Goal: Information Seeking & Learning: Learn about a topic

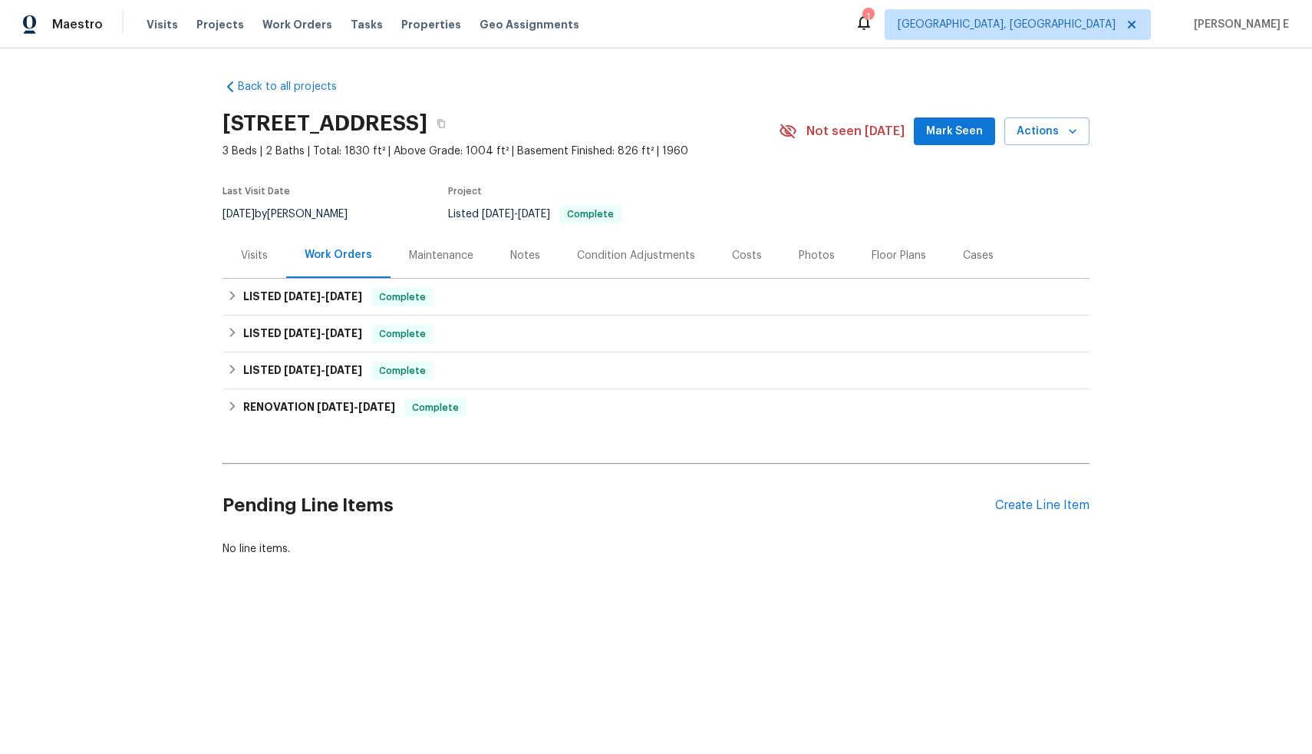
click at [246, 254] on div "Visits" at bounding box center [254, 255] width 27 height 15
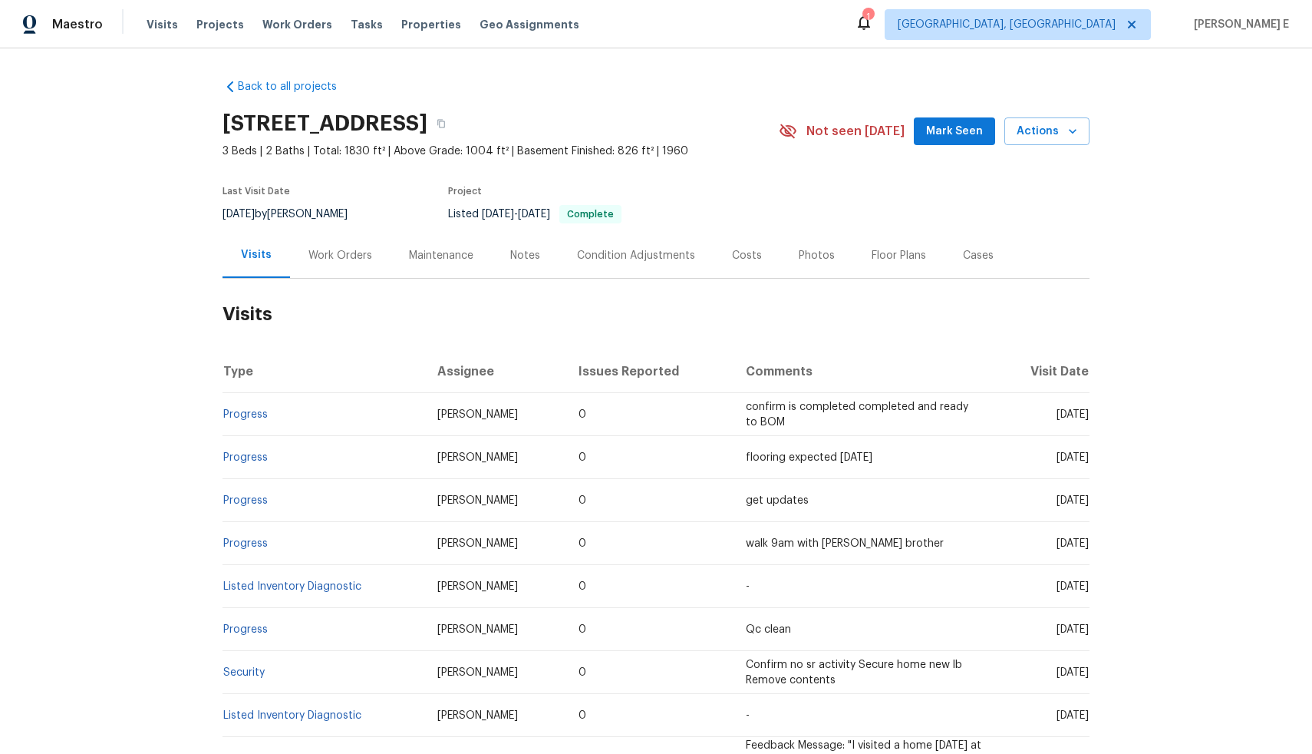
click at [337, 267] on div "Work Orders" at bounding box center [340, 255] width 101 height 45
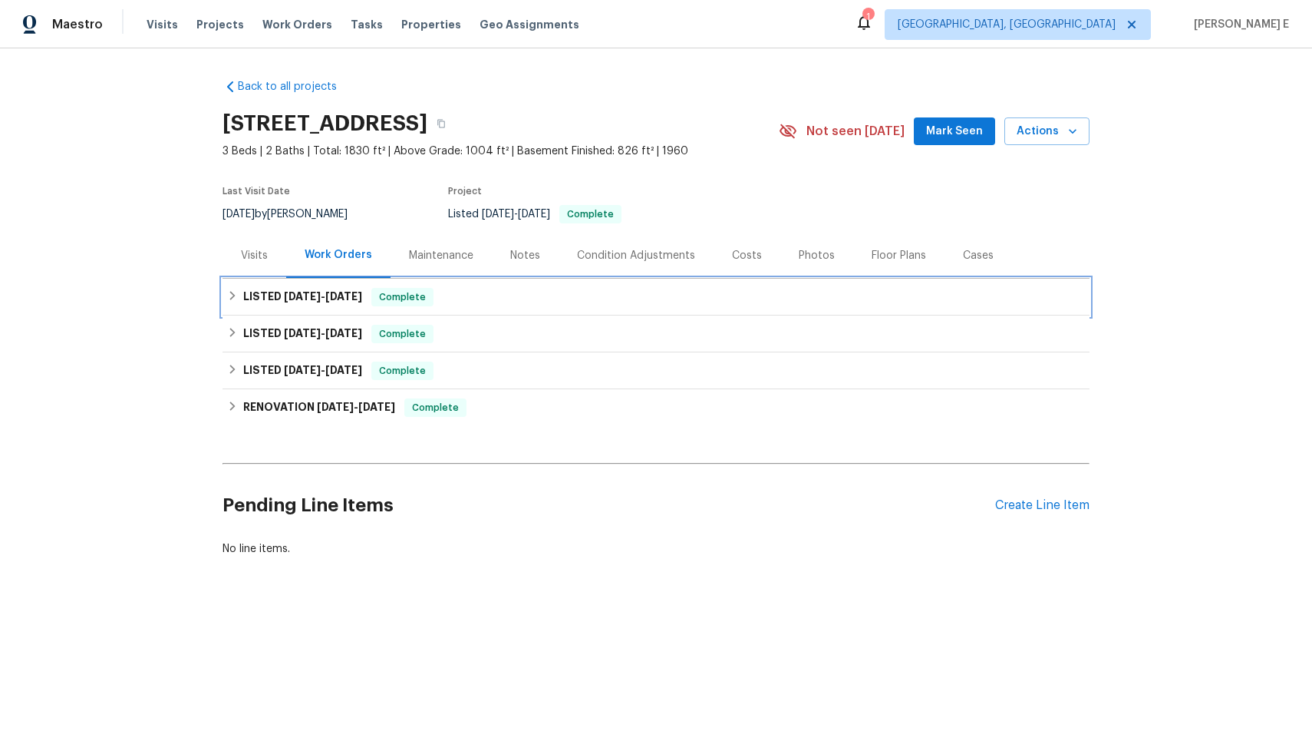
click at [348, 305] on h6 "LISTED 8/6/25 - 9/1/25" at bounding box center [302, 297] width 119 height 18
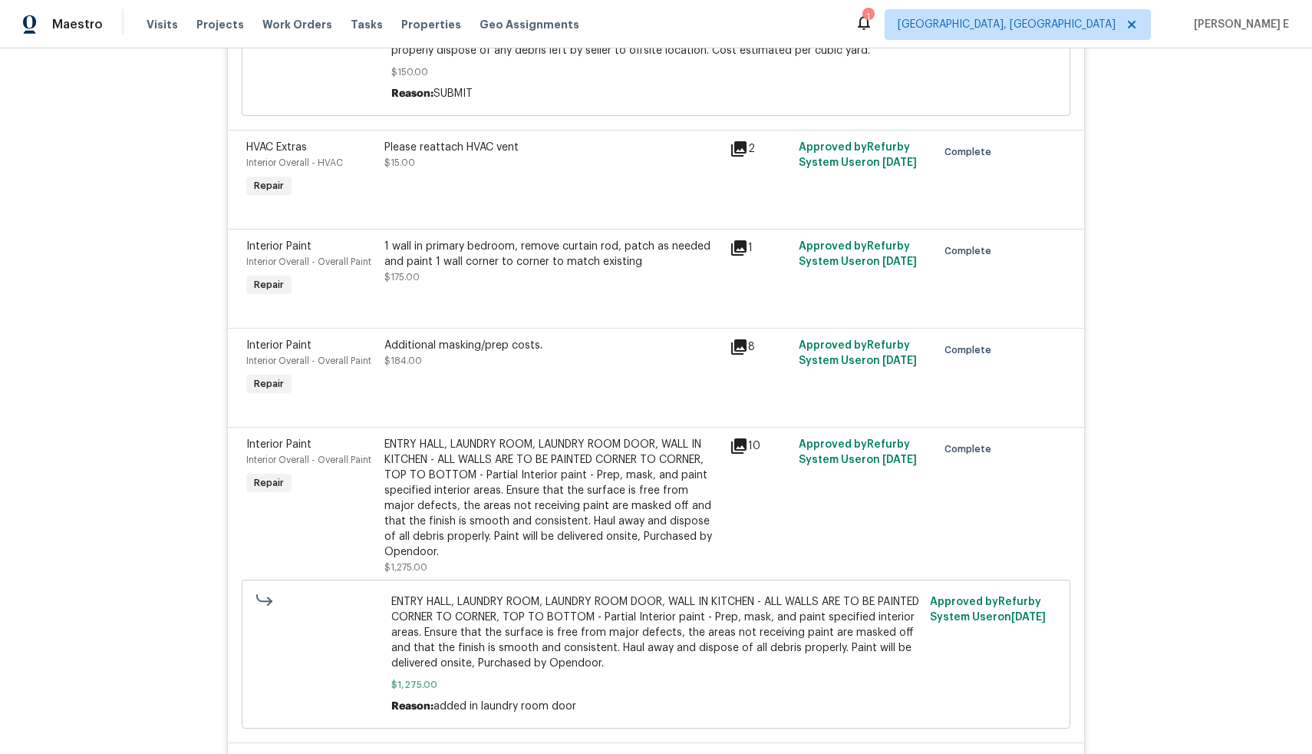
scroll to position [1240, 0]
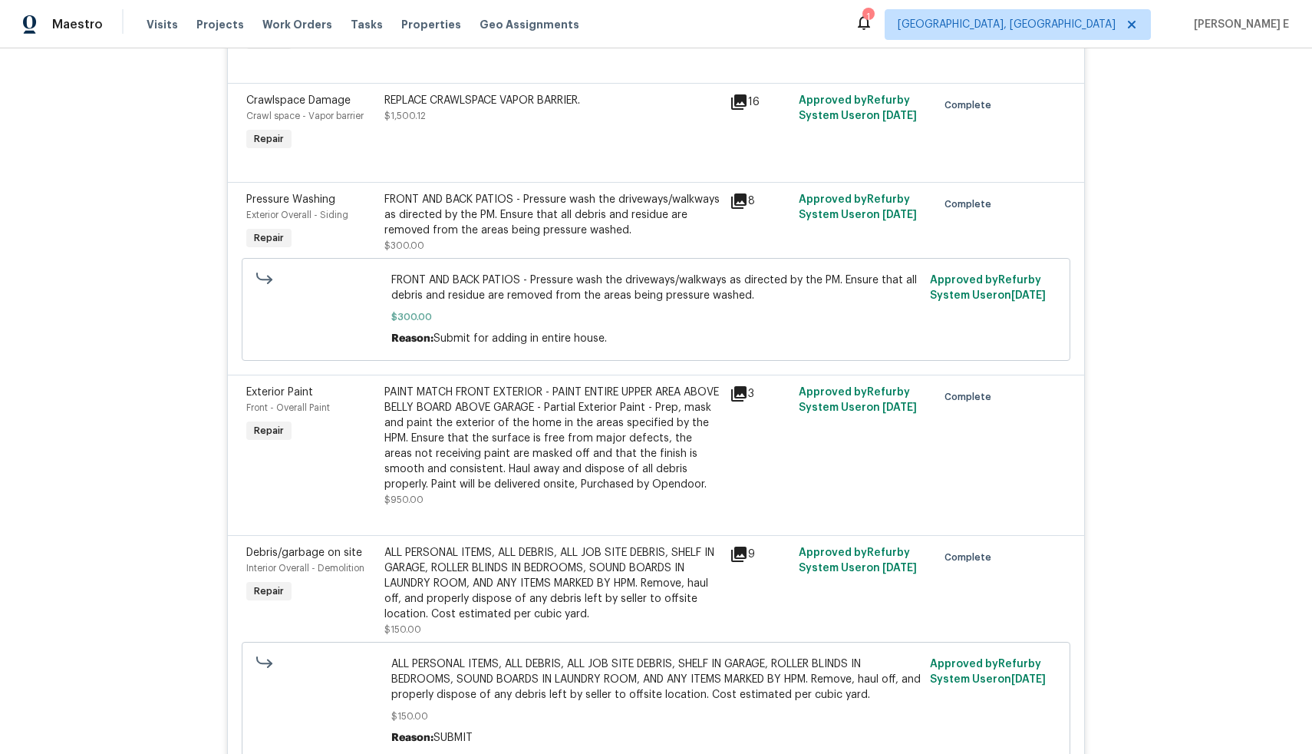
click at [693, 451] on div "PAINT MATCH FRONT EXTERIOR - PAINT ENTIRE UPPER AREA ABOVE BELLY BOARD ABOVE GA…" at bounding box center [552, 437] width 336 height 107
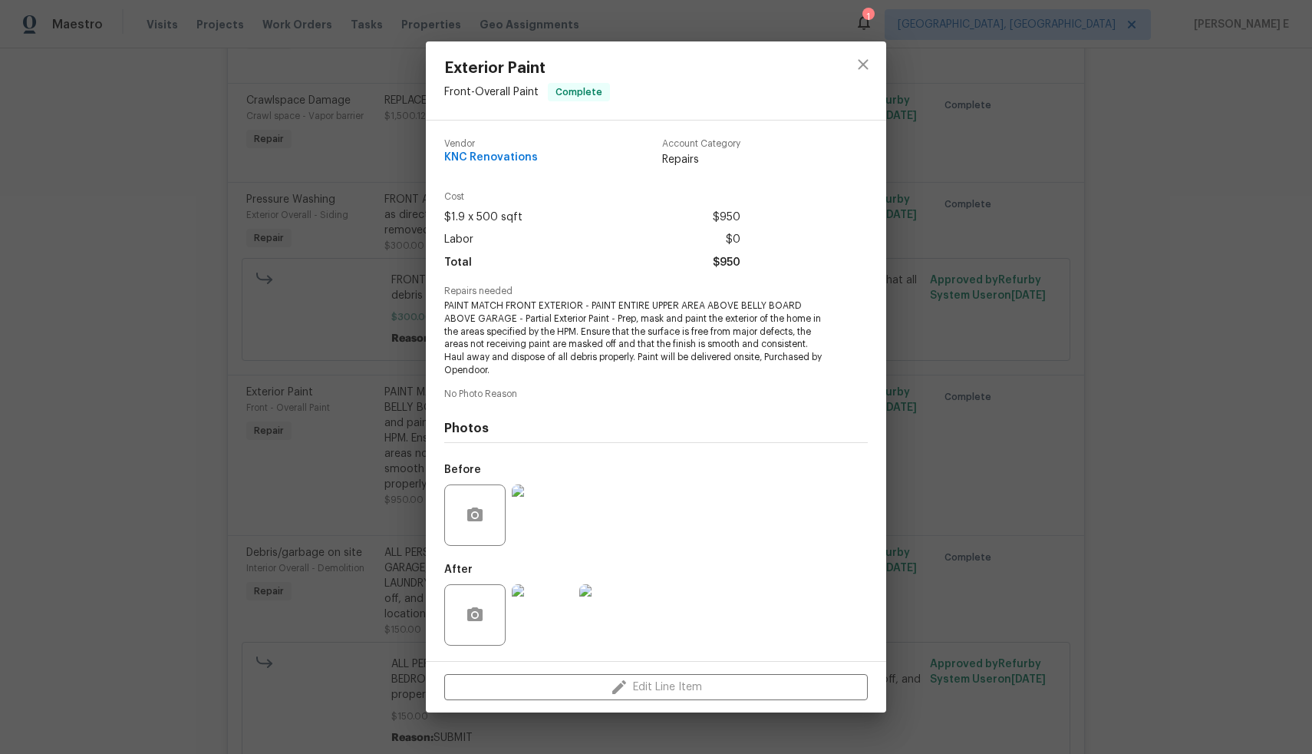
click at [546, 619] on img at bounding box center [542, 614] width 61 height 61
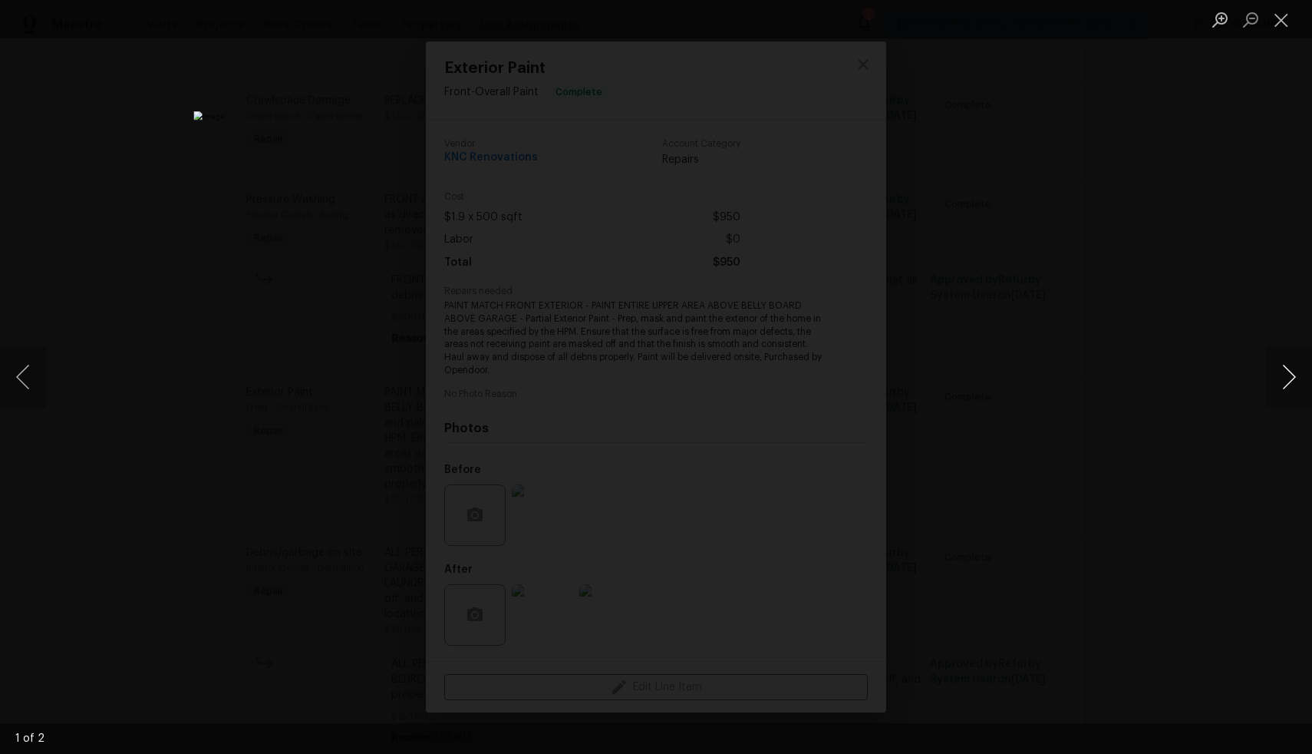
click at [1286, 391] on button "Next image" at bounding box center [1289, 376] width 46 height 61
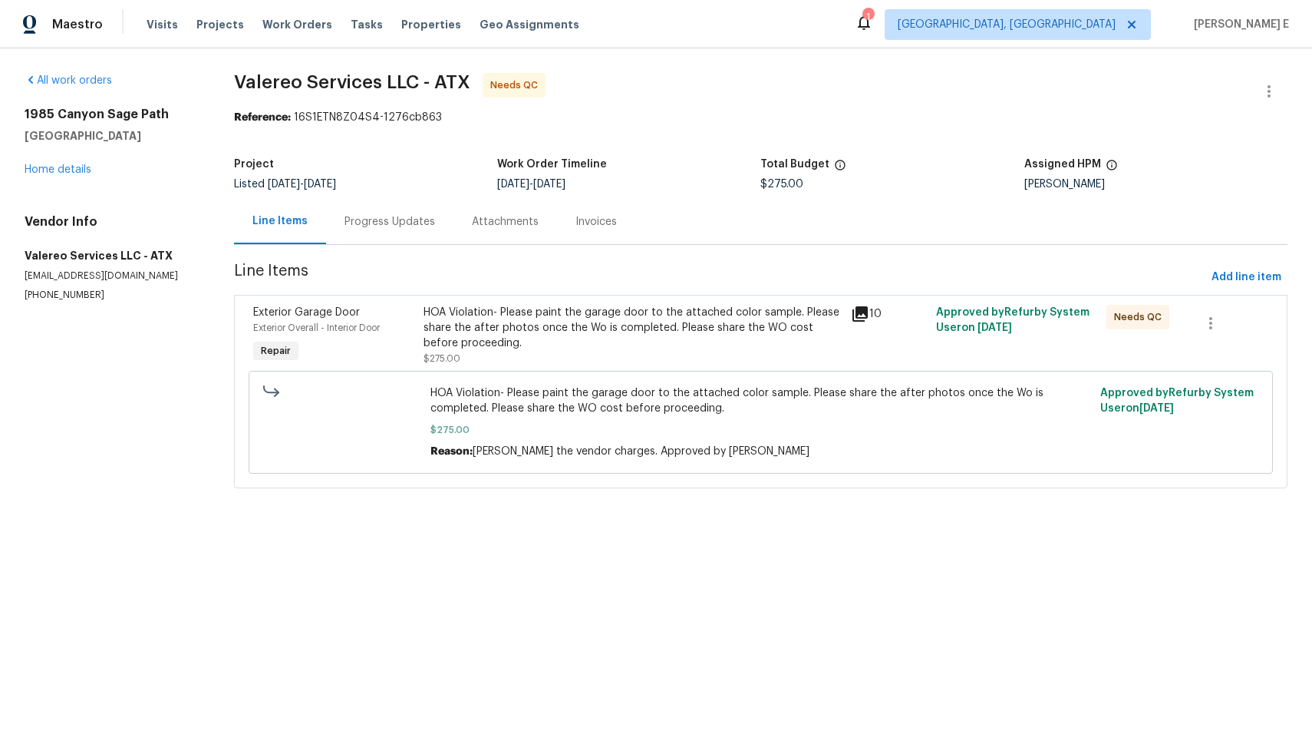
click at [552, 349] on div "HOA Violation- Please paint the garage door to the attached color sample. Pleas…" at bounding box center [632, 328] width 417 height 46
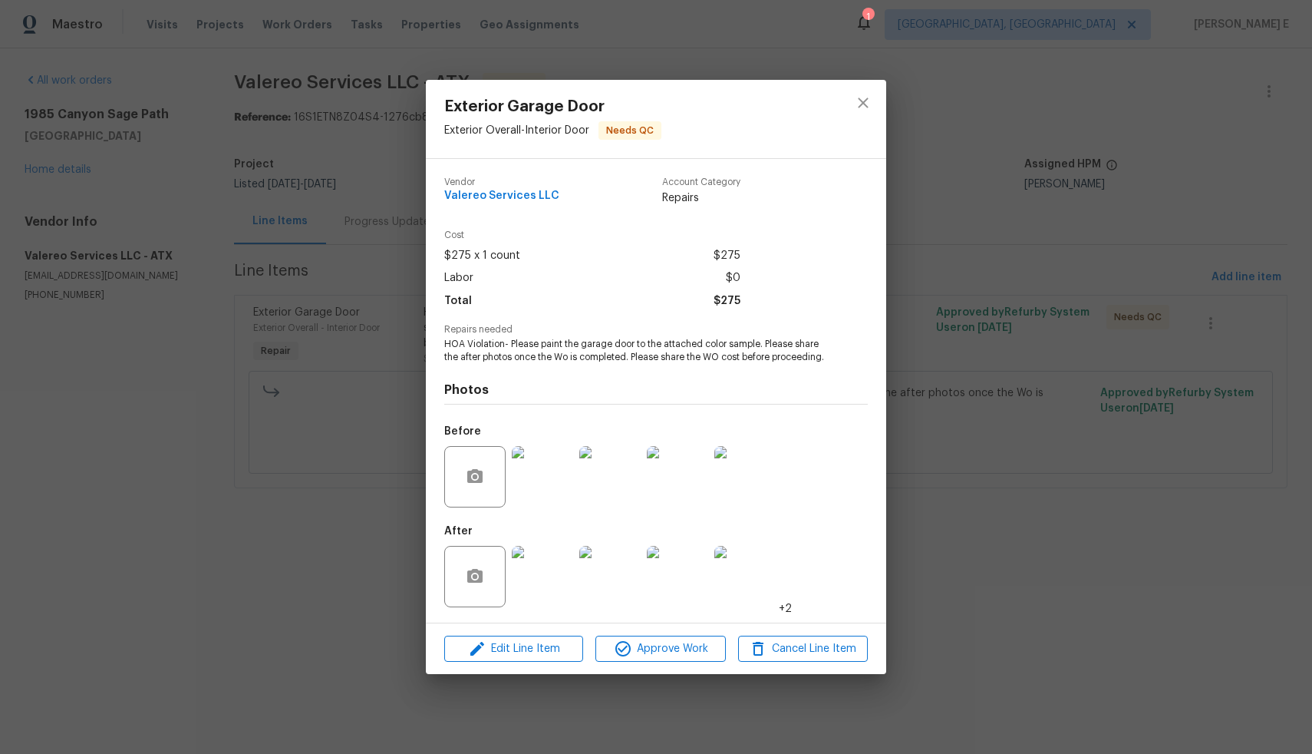
click at [540, 592] on img at bounding box center [542, 576] width 61 height 61
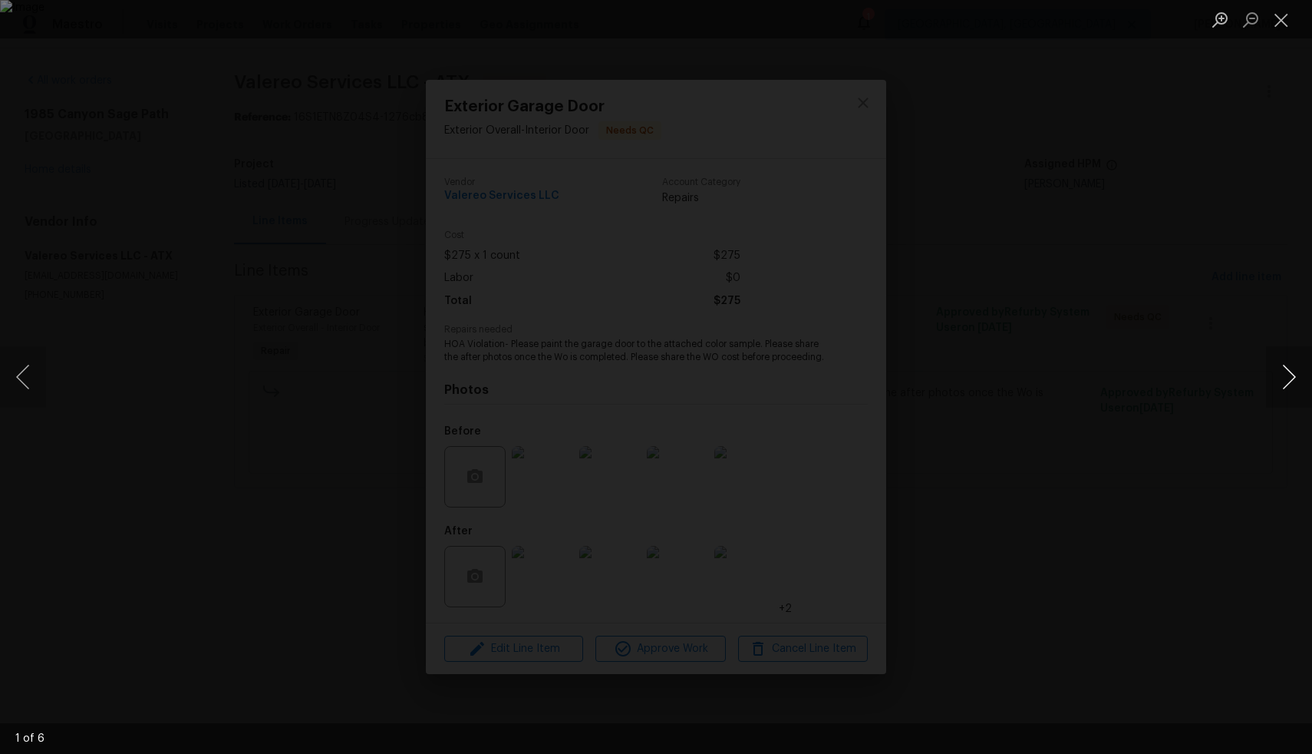
click at [1288, 380] on button "Next image" at bounding box center [1289, 376] width 46 height 61
click at [1295, 375] on button "Next image" at bounding box center [1289, 376] width 46 height 61
click at [1290, 379] on button "Next image" at bounding box center [1289, 376] width 46 height 61
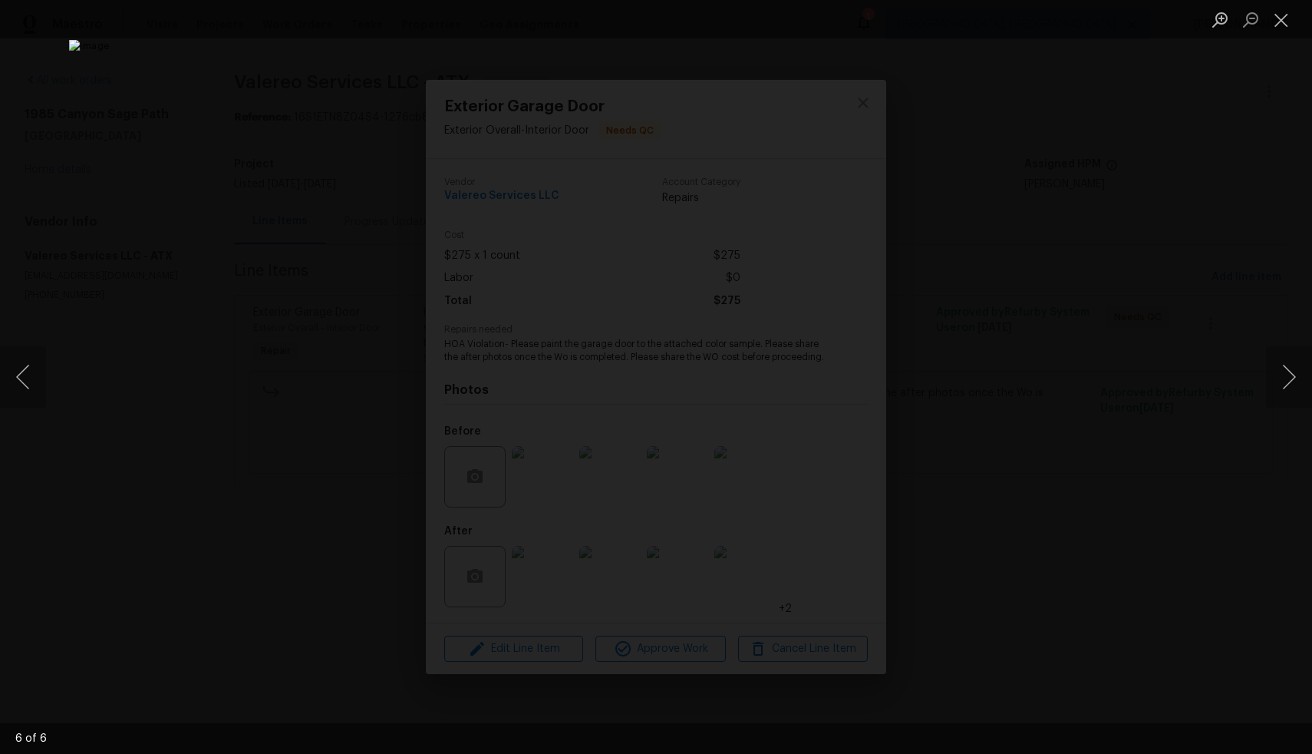
click at [1139, 589] on div "Lightbox" at bounding box center [656, 377] width 1312 height 754
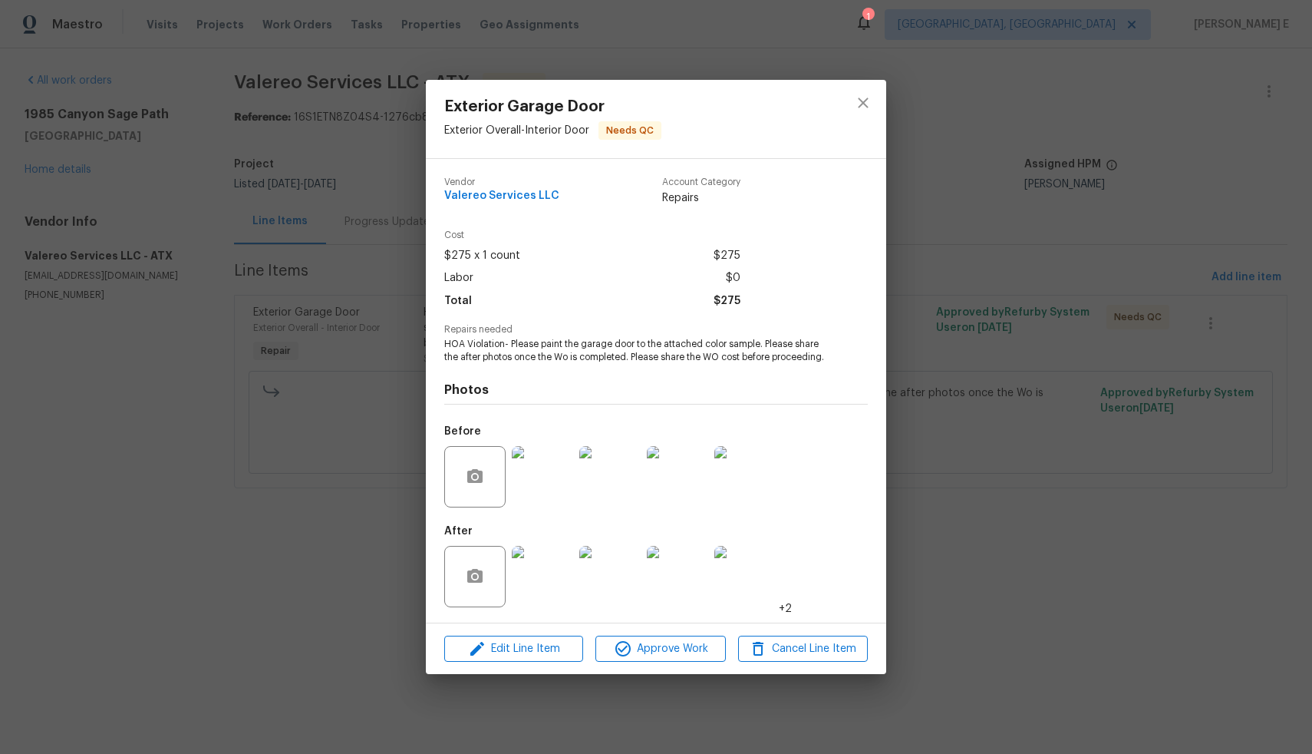
click at [325, 558] on div "Exterior Garage Door Exterior Overall - Interior Door Needs QC Vendor Valereo S…" at bounding box center [656, 377] width 1312 height 754
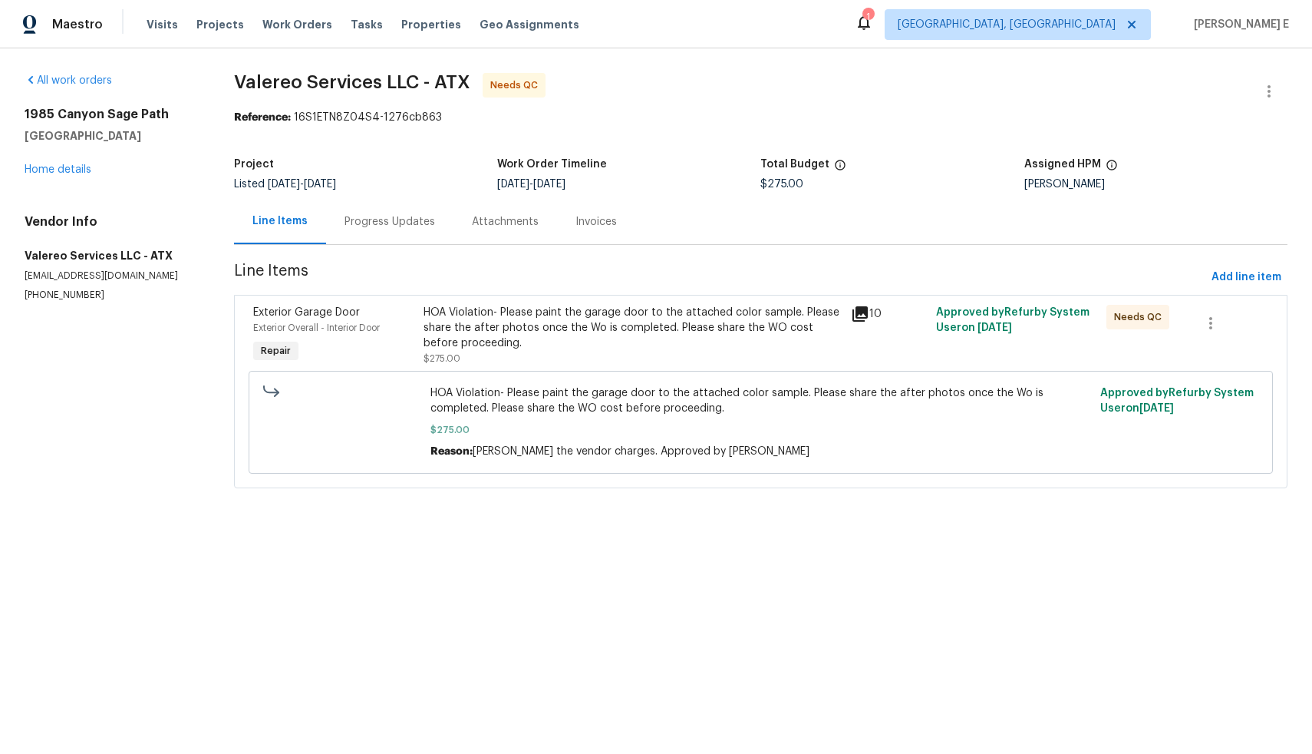
click at [610, 345] on div "HOA Violation- Please paint the garage door to the attached color sample. Pleas…" at bounding box center [632, 328] width 417 height 46
